Goal: Check status: Check status

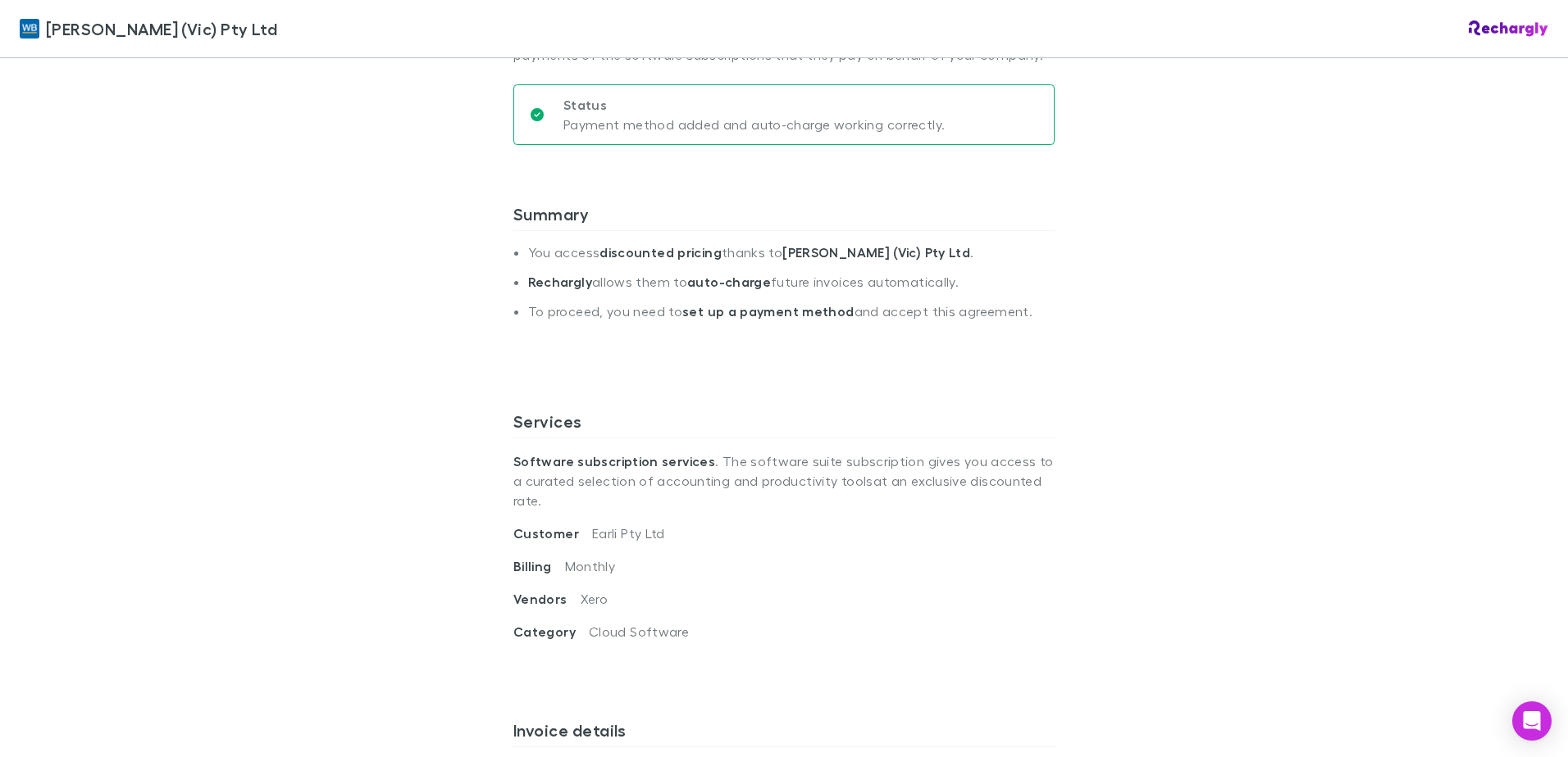
scroll to position [492, 0]
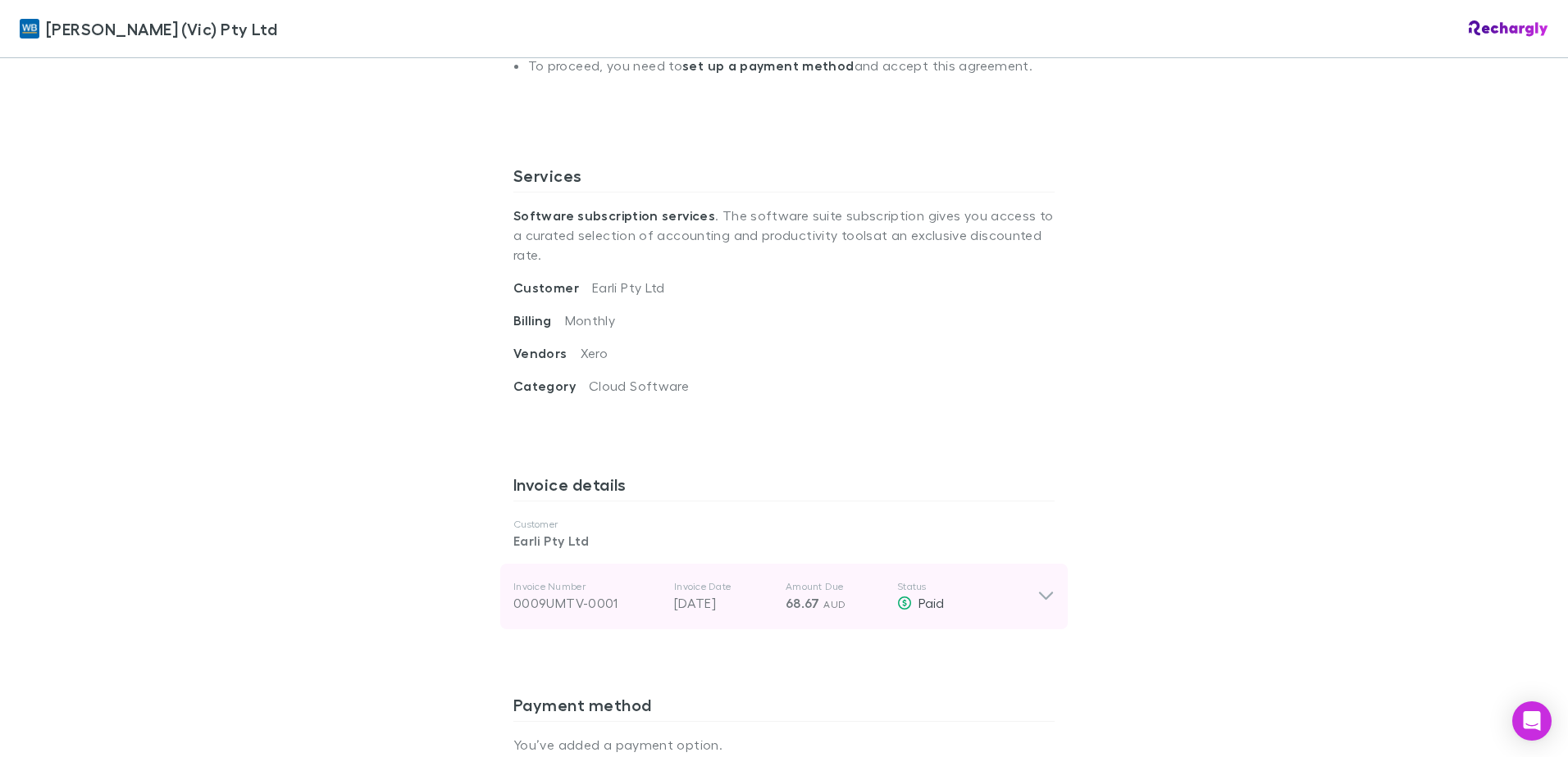
click at [1047, 587] on icon at bounding box center [1046, 596] width 17 height 20
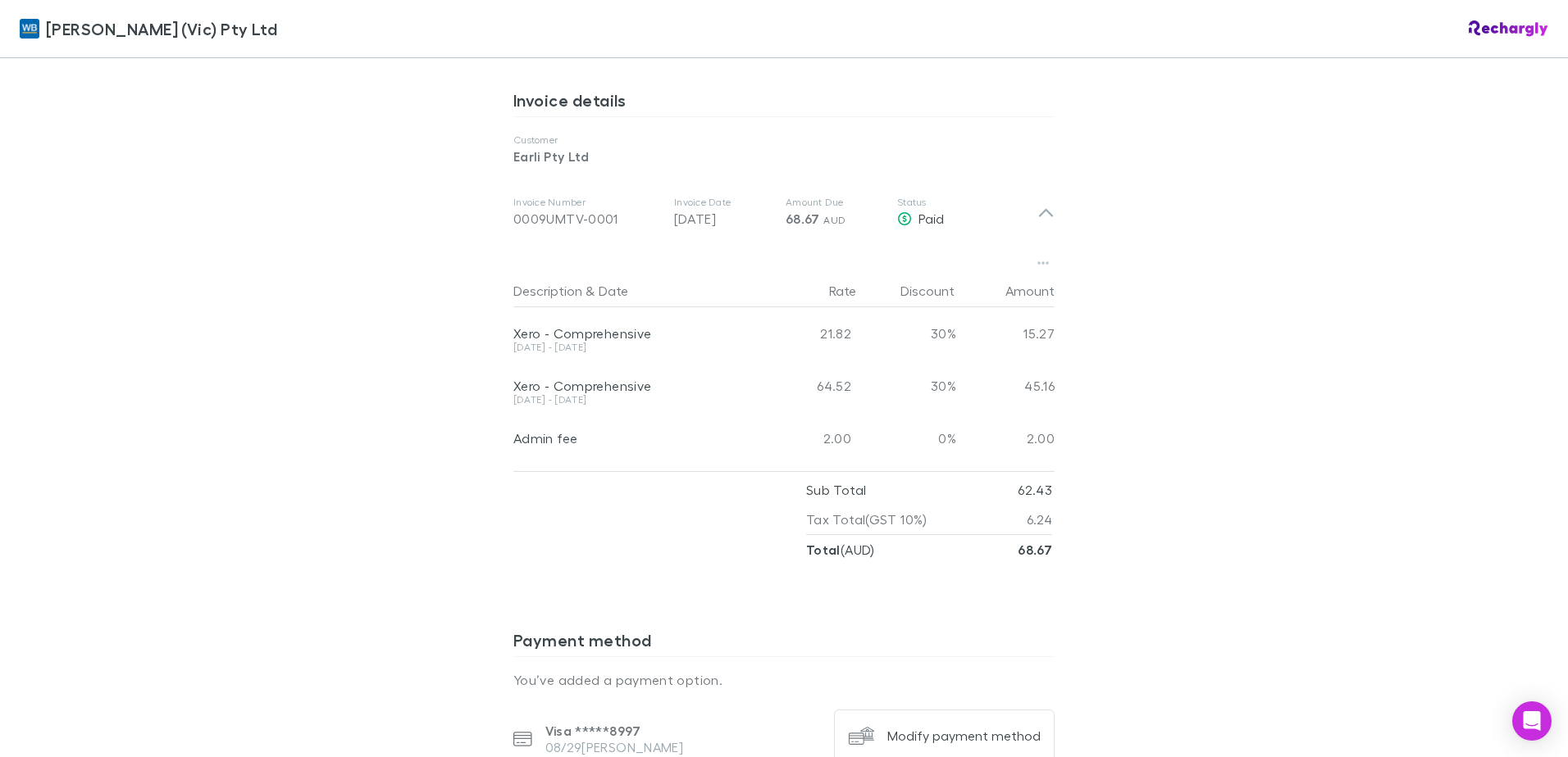
scroll to position [738, 0]
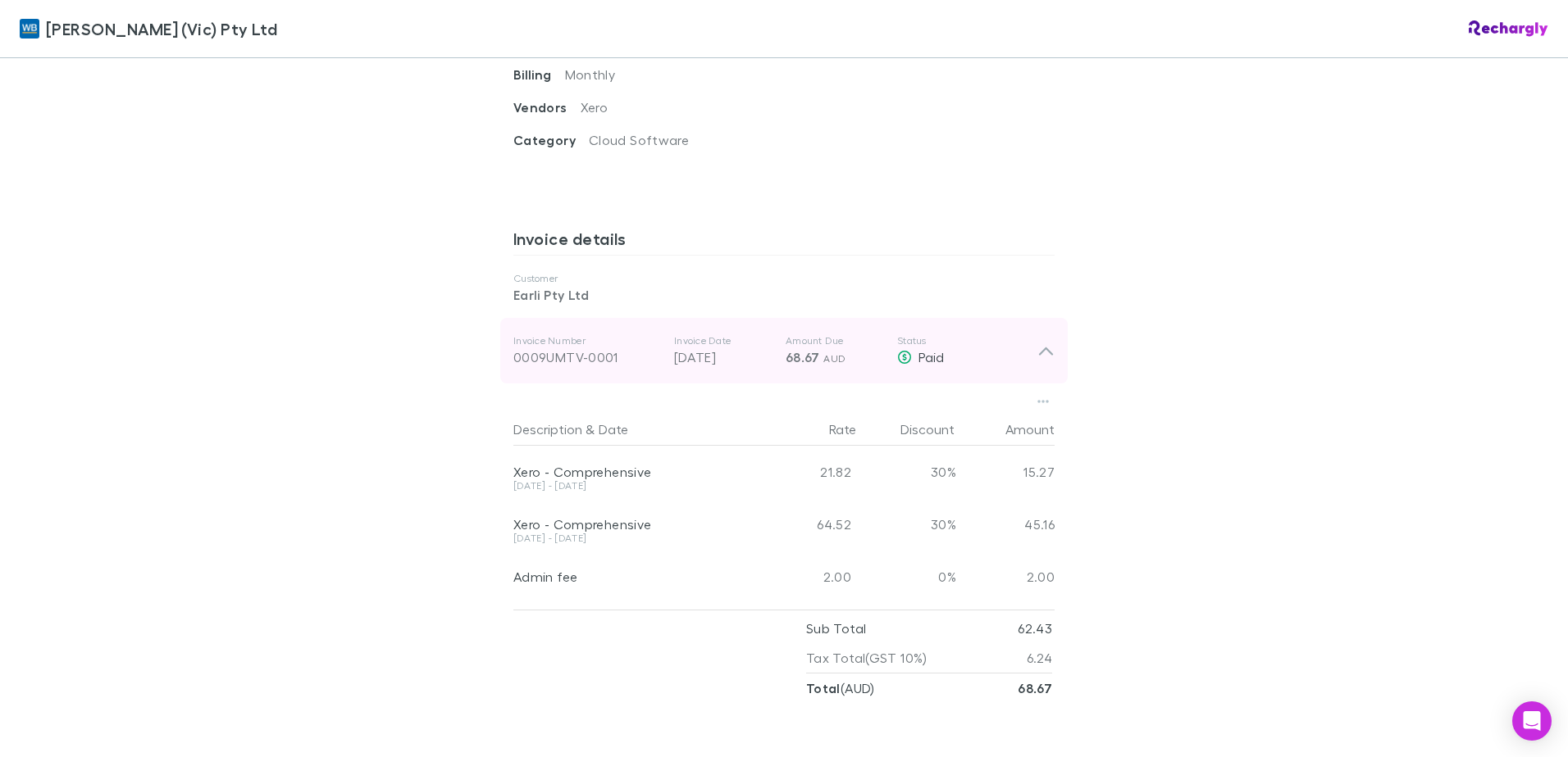
click at [1038, 341] on icon at bounding box center [1046, 350] width 17 height 20
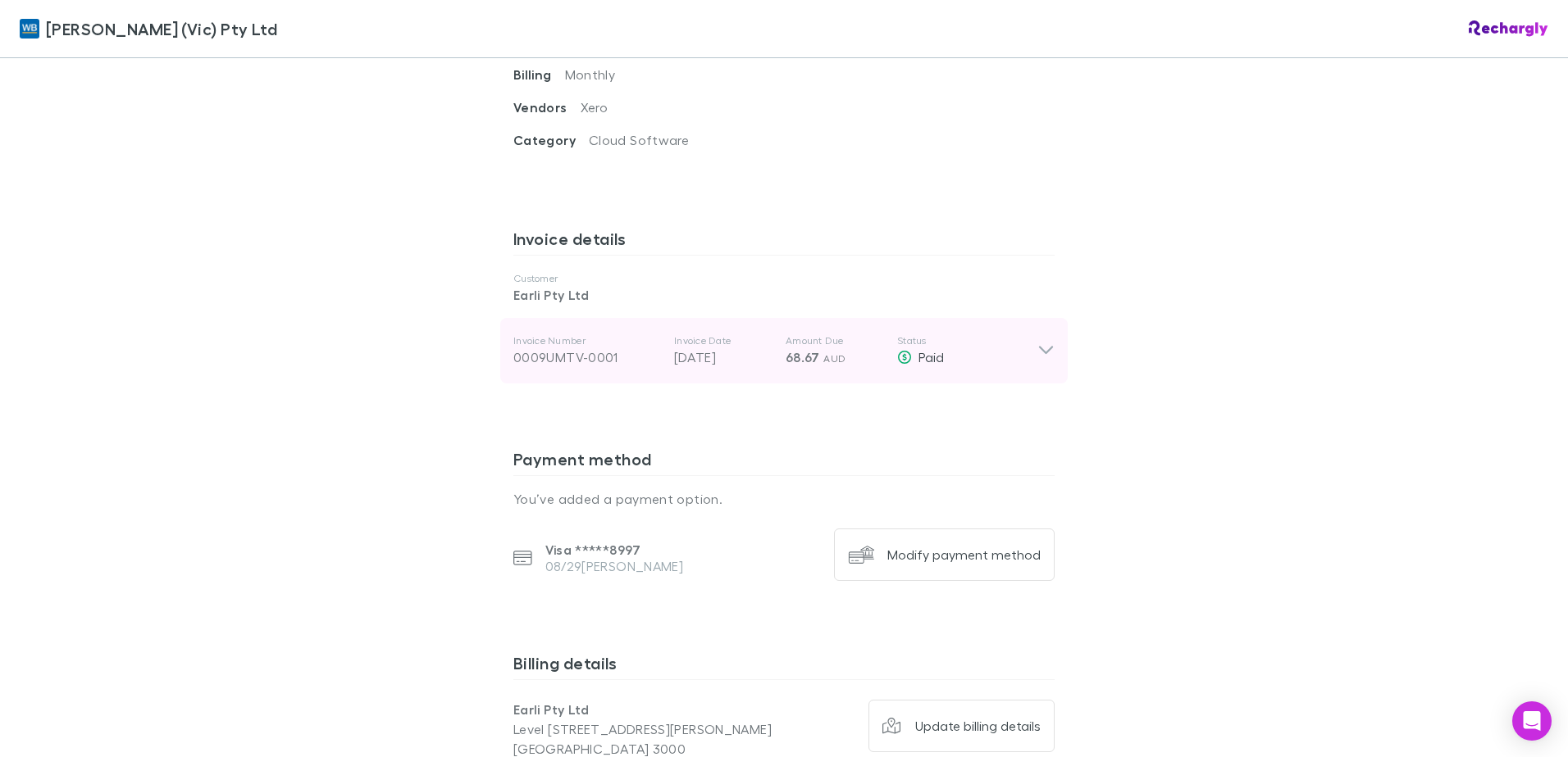
click at [1039, 341] on icon at bounding box center [1046, 350] width 17 height 20
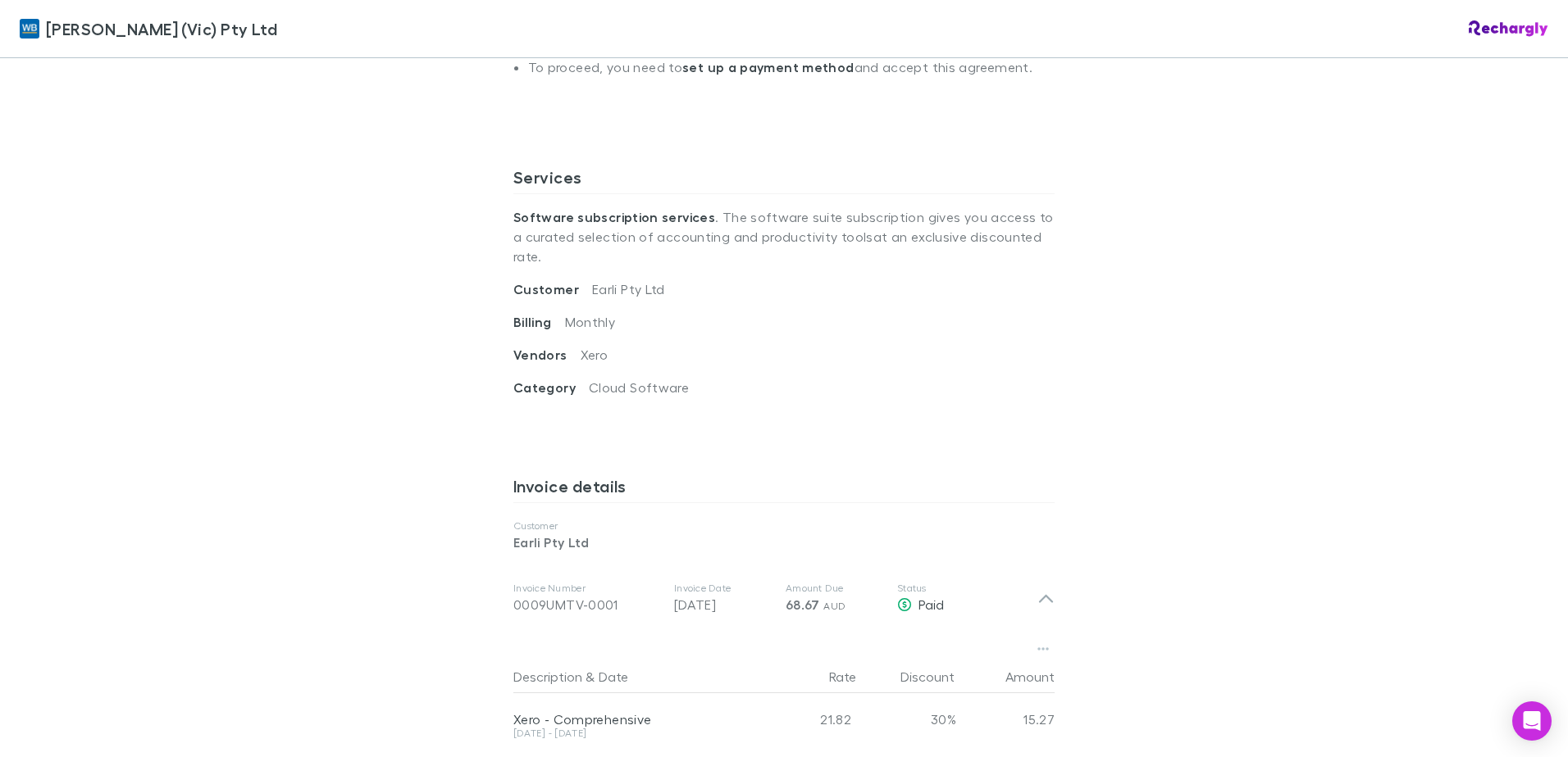
scroll to position [690, 0]
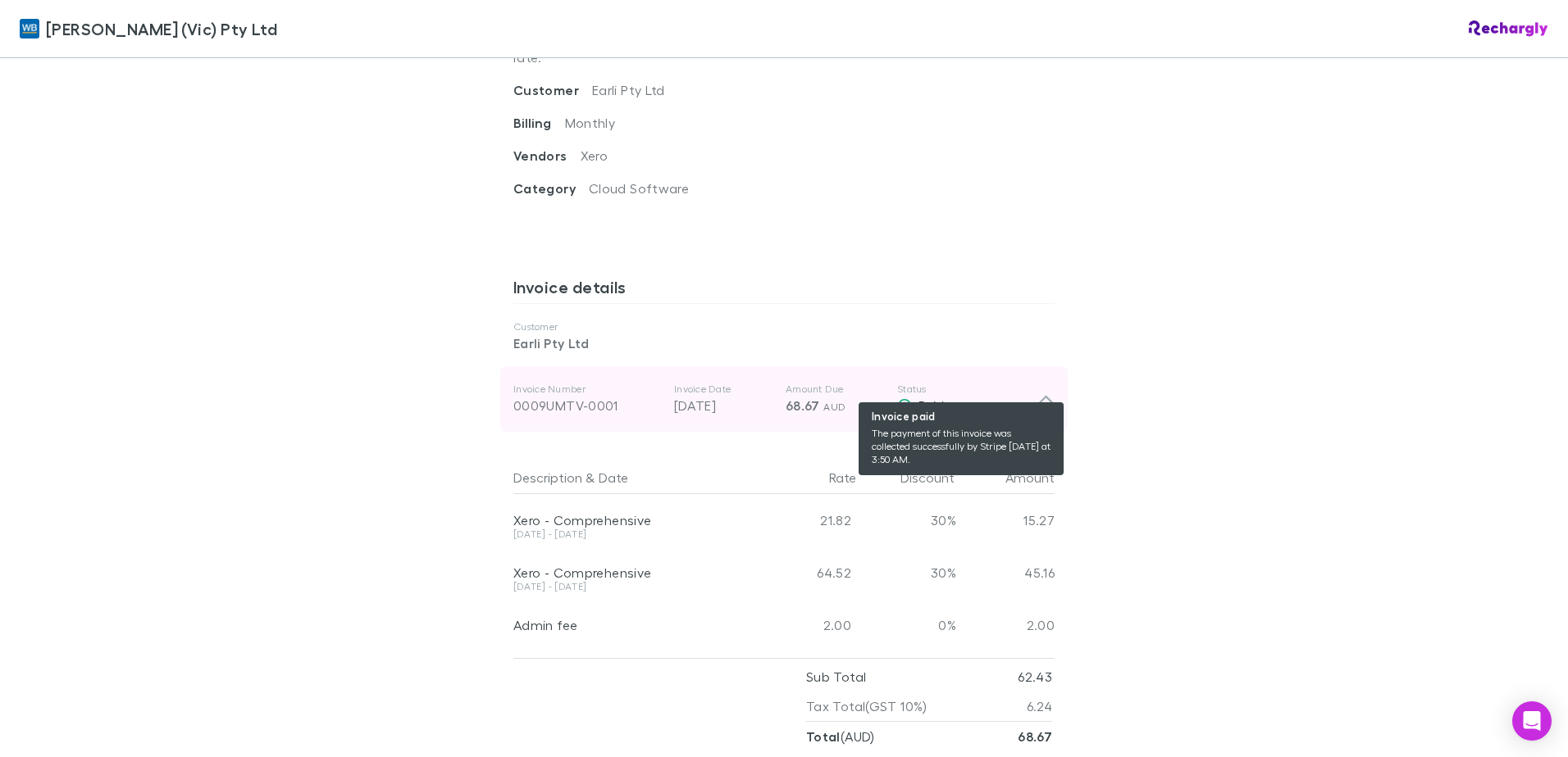
click at [919, 398] on span "Paid" at bounding box center [931, 406] width 26 height 15
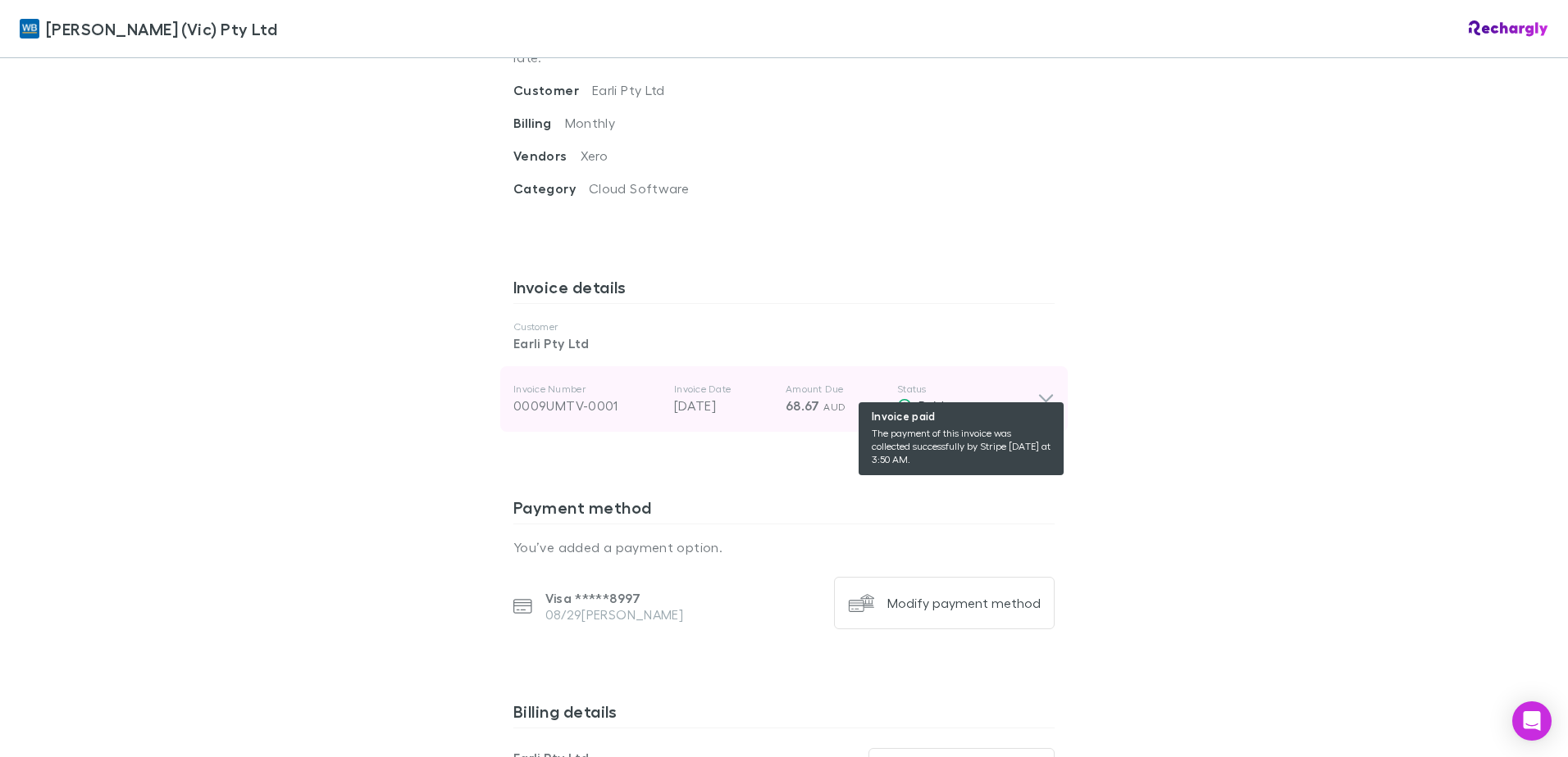
click at [929, 398] on span "Paid" at bounding box center [931, 406] width 26 height 15
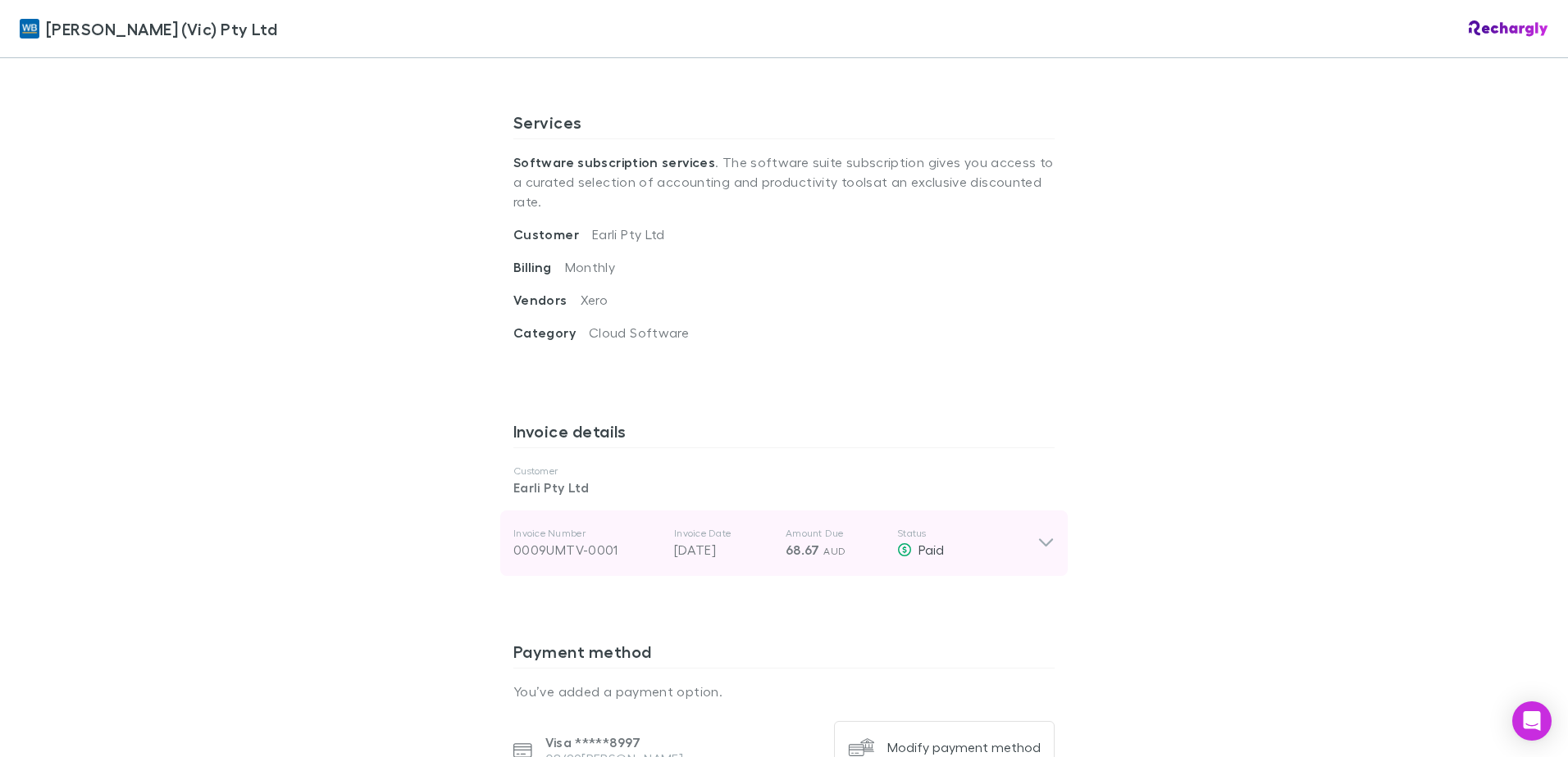
scroll to position [574, 0]
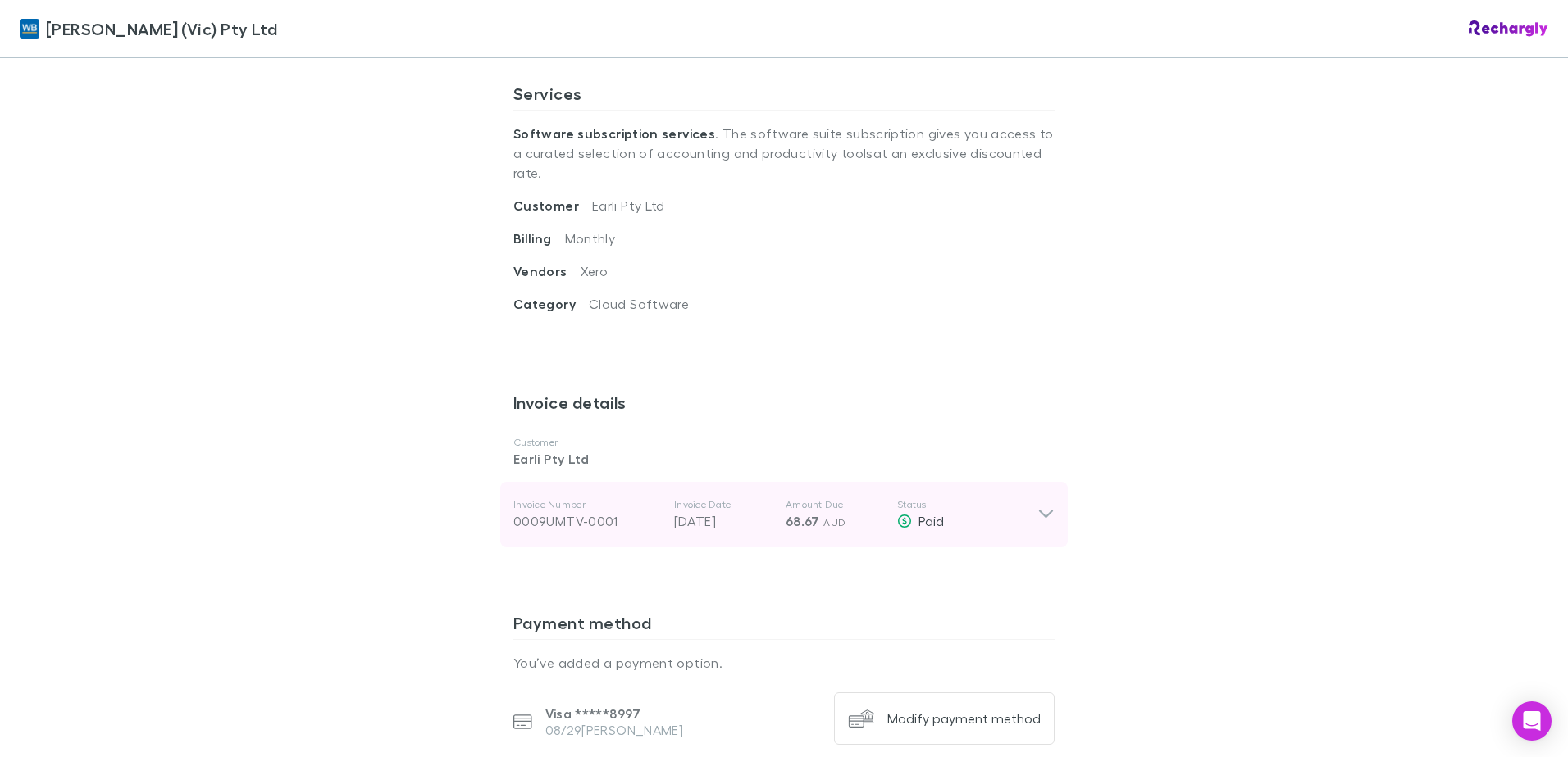
click at [1050, 503] on div "Invoice Number 0009UMTV-0001 Invoice Date [DATE] Amount Due 68.67 AUD Status Pa…" at bounding box center [783, 514] width 567 height 66
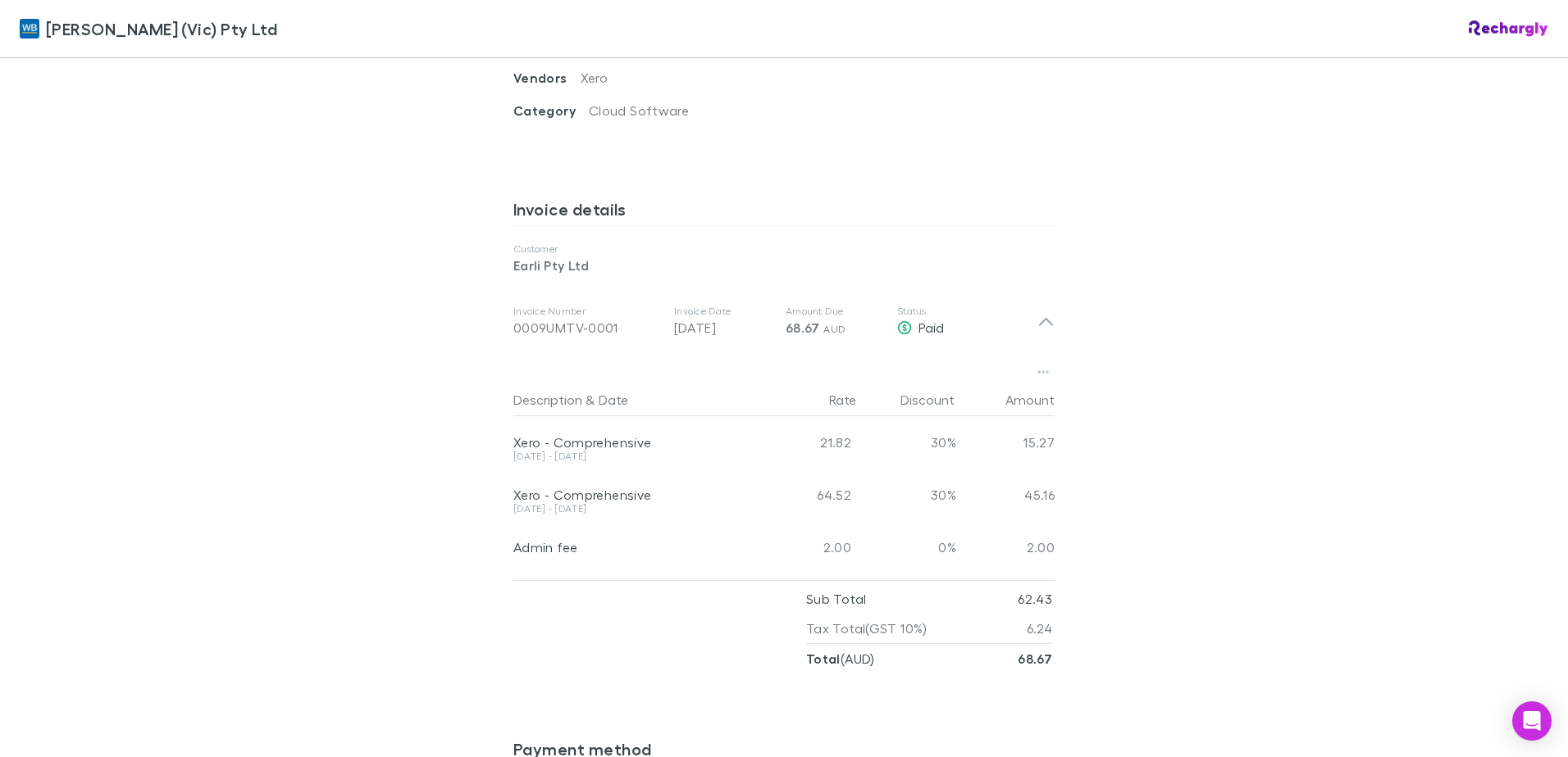
scroll to position [607, 0]
